Goal: Task Accomplishment & Management: Manage account settings

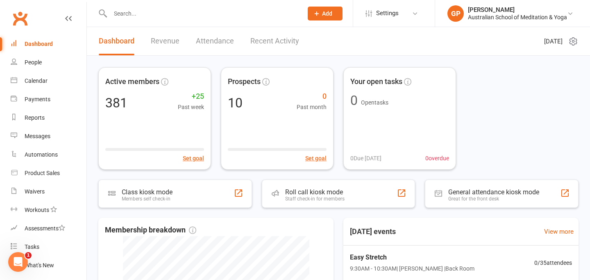
click at [147, 14] on input "text" at bounding box center [202, 13] width 189 height 11
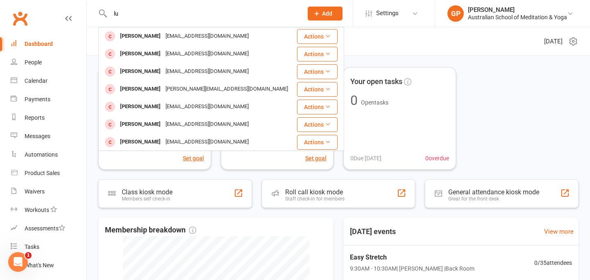
type input "l"
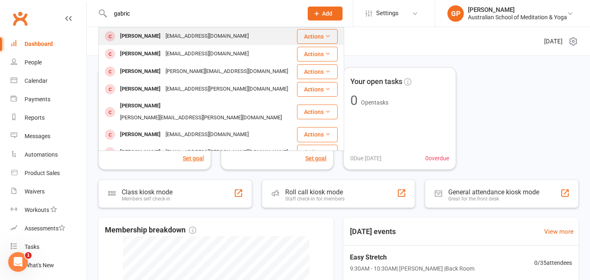
type input "gabric"
click at [179, 36] on div "[EMAIL_ADDRESS][DOMAIN_NAME]" at bounding box center [207, 36] width 88 height 12
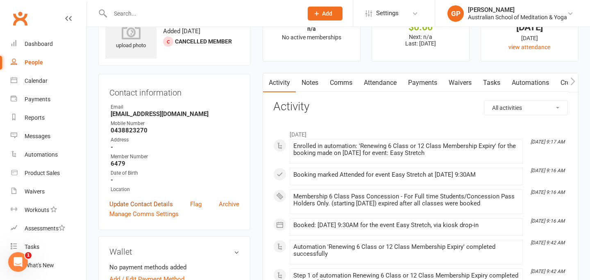
scroll to position [27, 0]
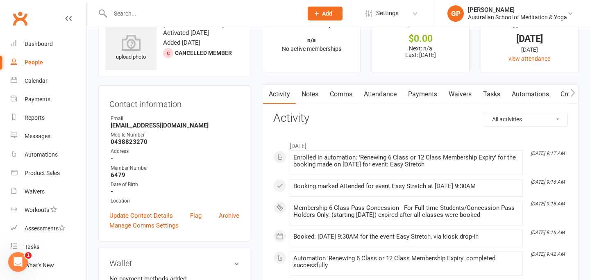
click at [127, 15] on input "text" at bounding box center [202, 13] width 189 height 11
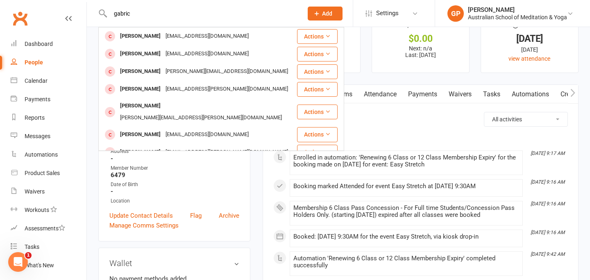
type input "gabric"
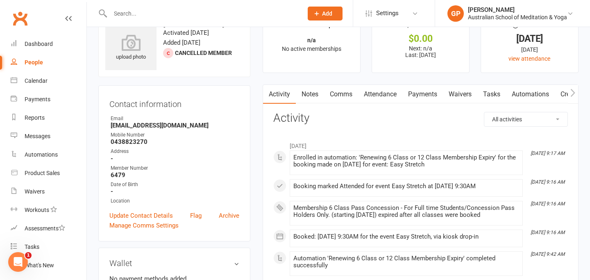
scroll to position [161, 0]
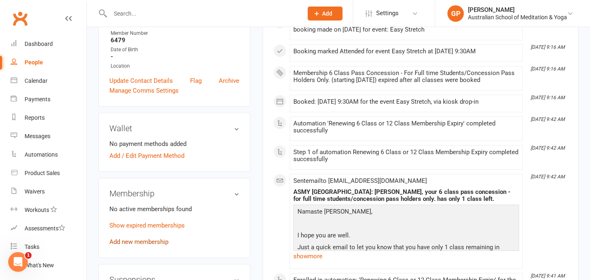
click at [152, 243] on link "Add new membership" at bounding box center [138, 241] width 59 height 7
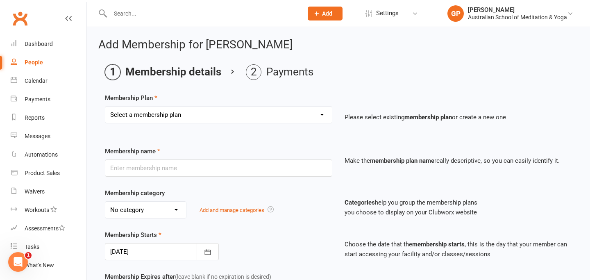
click at [192, 120] on select "Select a membership plan Create new Membership Plan Intro: Unlimited 1 Month Me…" at bounding box center [218, 115] width 227 height 16
